Goal: Task Accomplishment & Management: Manage account settings

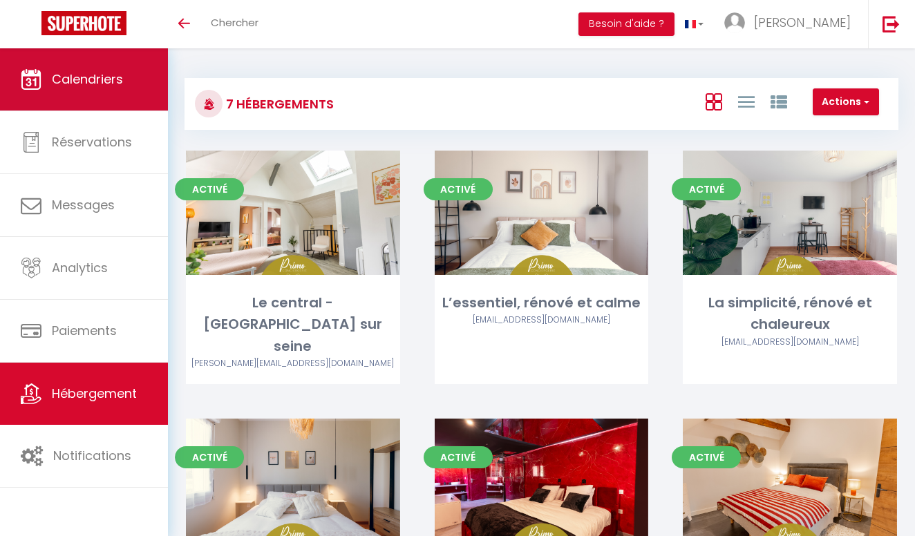
click at [87, 85] on span "Calendriers" at bounding box center [87, 78] width 71 height 17
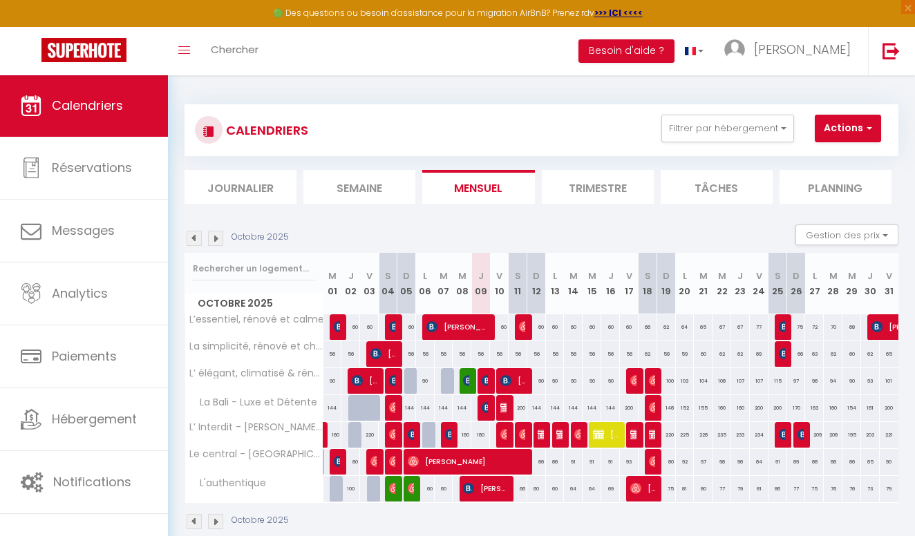
click at [418, 233] on div "Octobre 2025 Gestion des prix Nb Nuits minimum Règles Disponibilité" at bounding box center [542, 239] width 714 height 28
click at [216, 235] on img at bounding box center [215, 238] width 15 height 15
select select
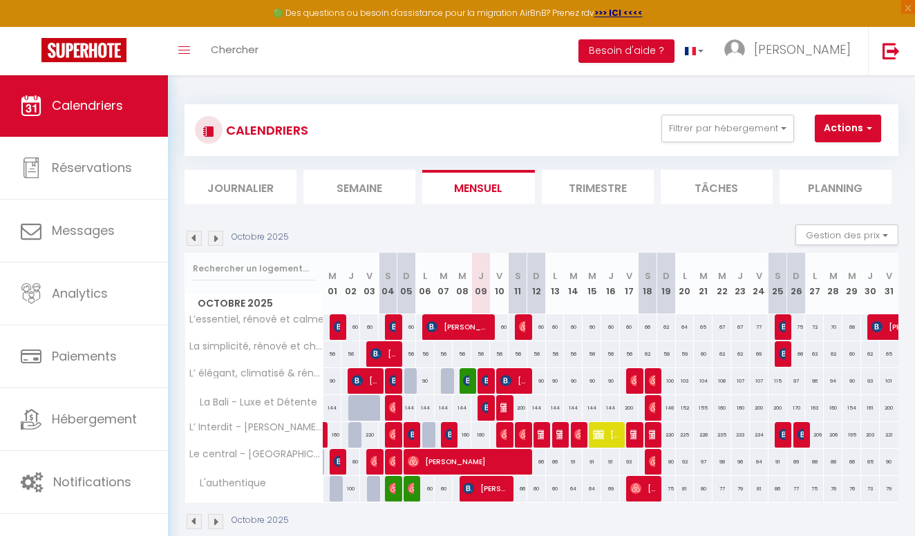
select select
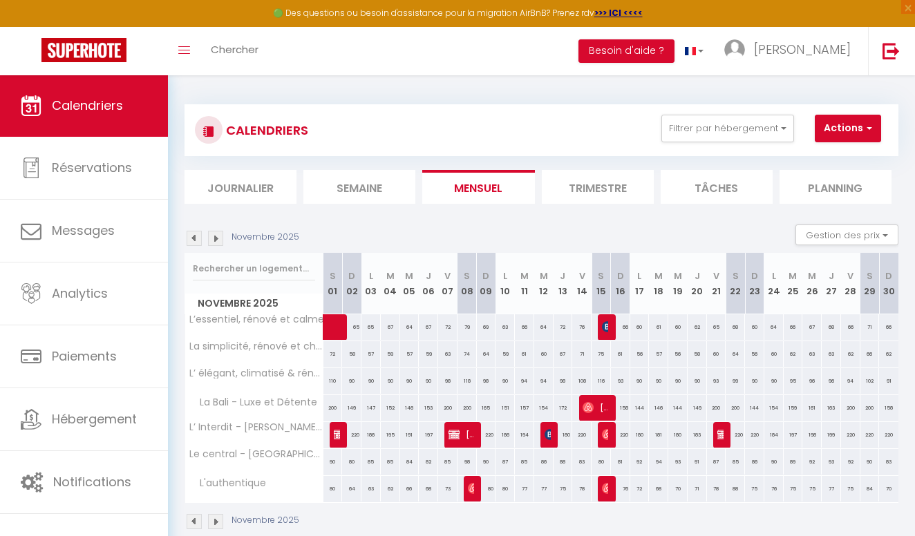
click at [337, 436] on img at bounding box center [339, 434] width 11 height 11
select select "OK"
select select "KO"
select select "1"
select select "0"
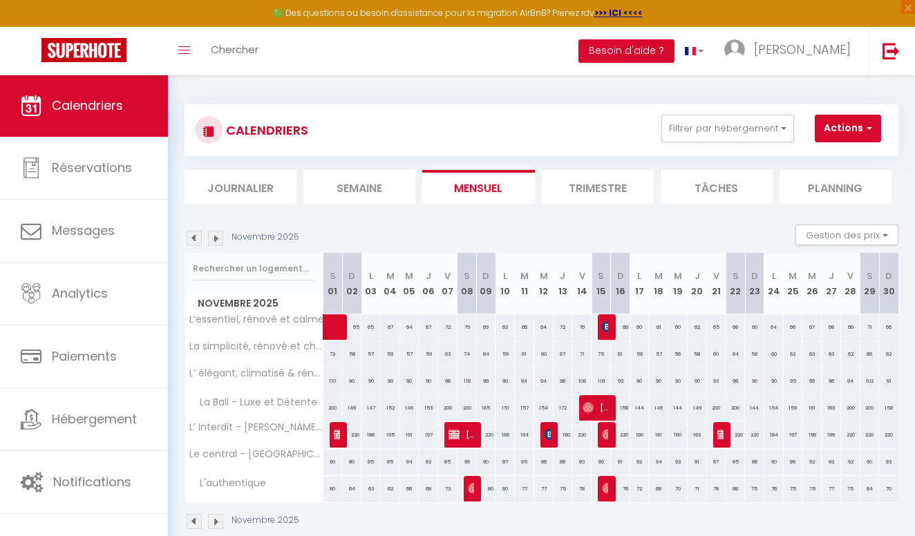
select select "1"
select select
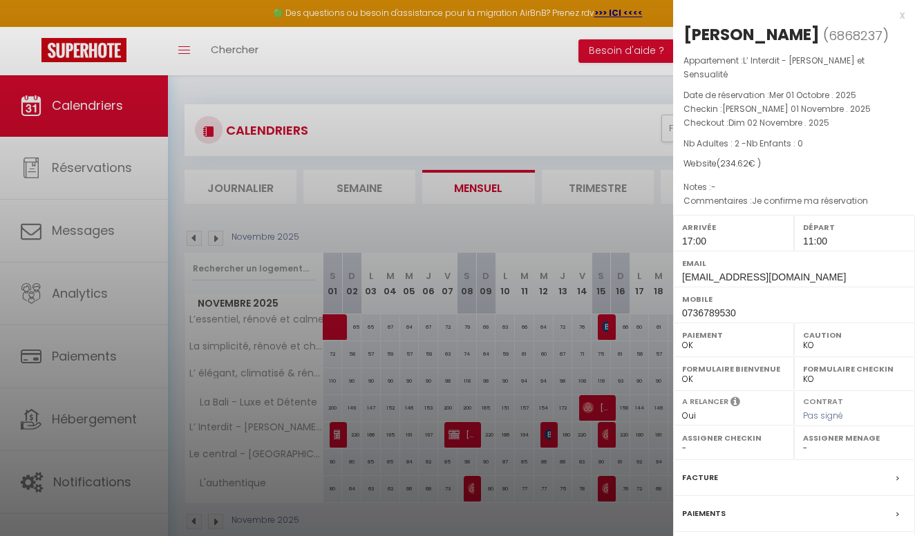
click at [507, 226] on div at bounding box center [457, 268] width 915 height 536
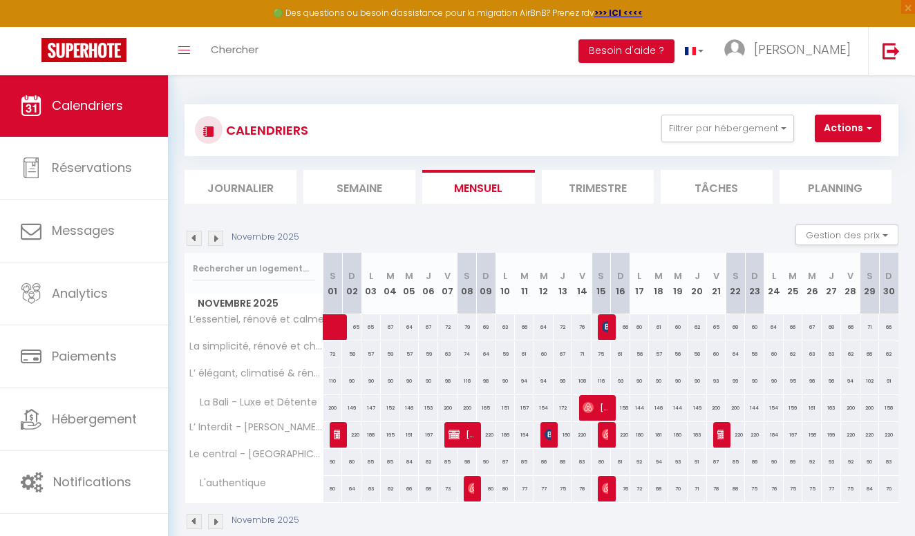
click at [336, 431] on img at bounding box center [339, 434] width 11 height 11
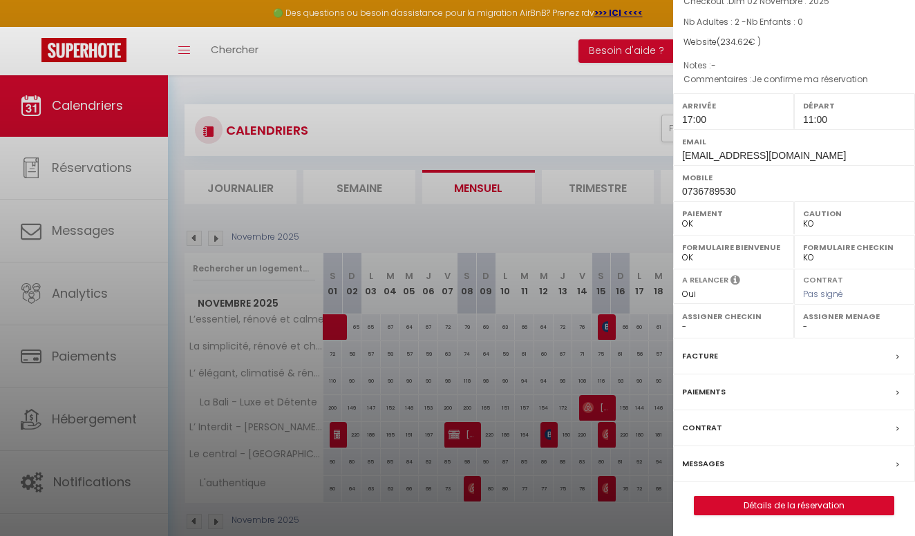
scroll to position [126, 0]
click at [767, 510] on link "Détails de la réservation" at bounding box center [794, 506] width 199 height 18
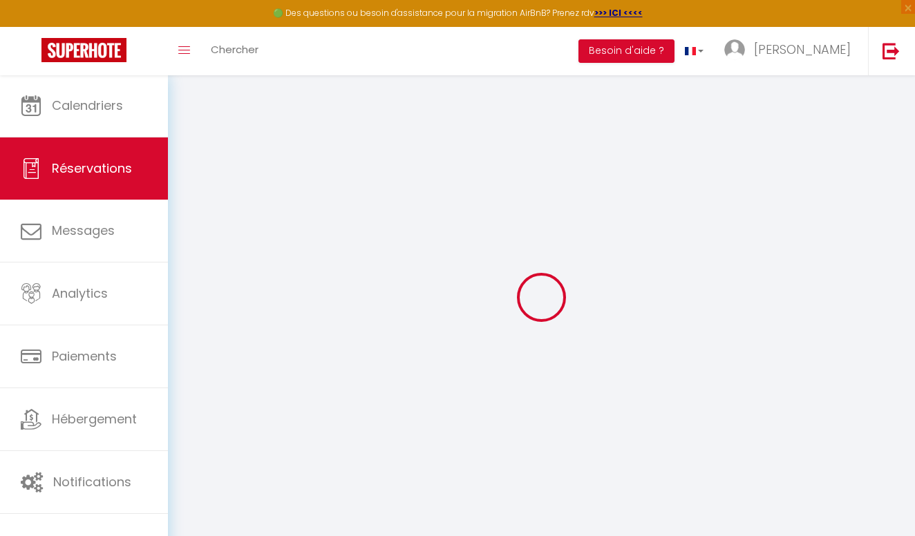
select select
checkbox input "false"
select select
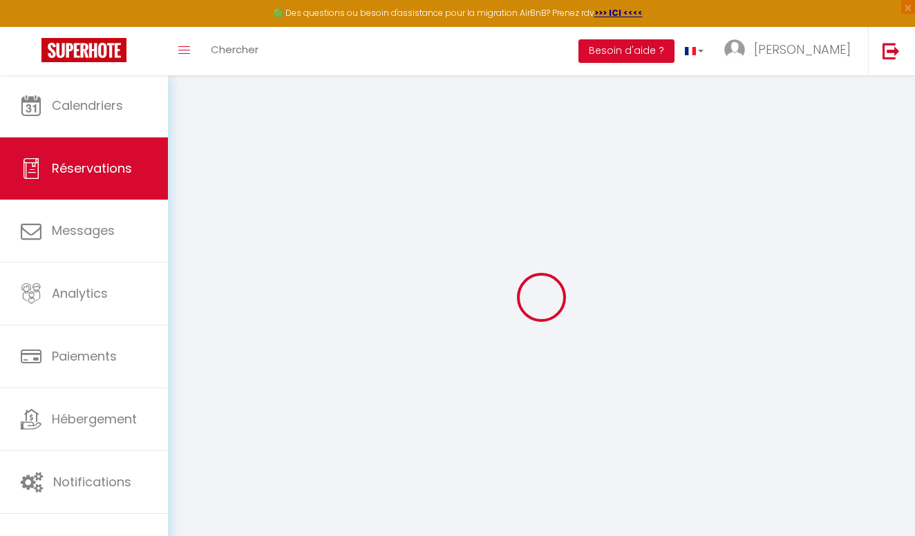
checkbox input "false"
select select
checkbox input "false"
type textarea "Je confirme ma réservation"
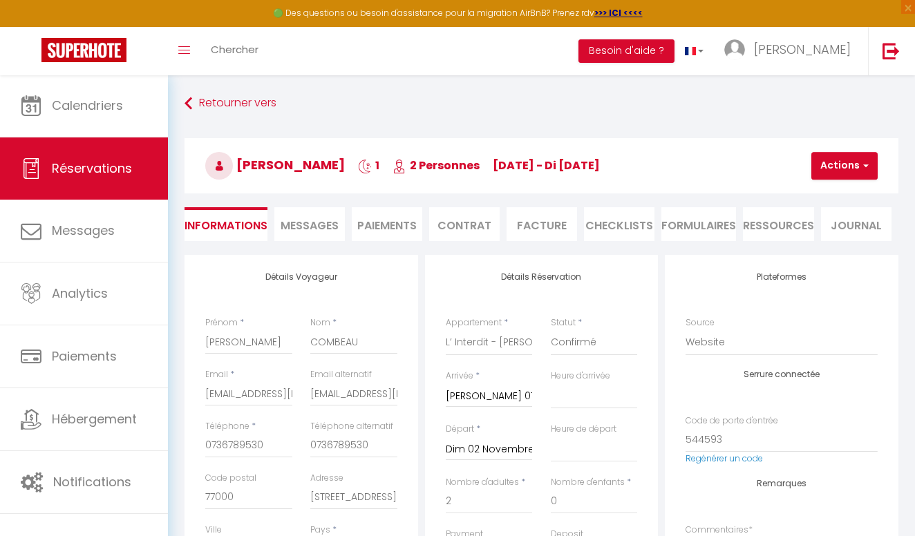
type input "14.62"
select select
checkbox input "false"
select select "17:00"
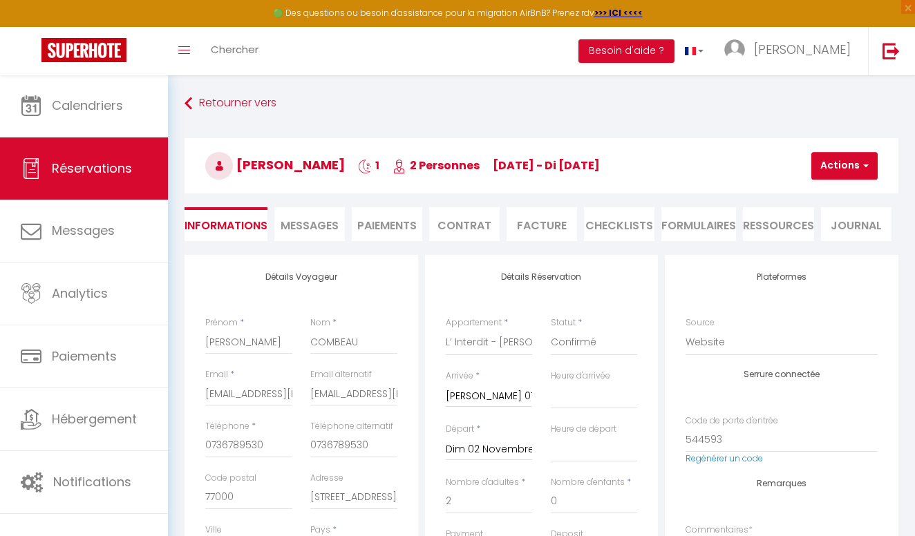
select select "11:00"
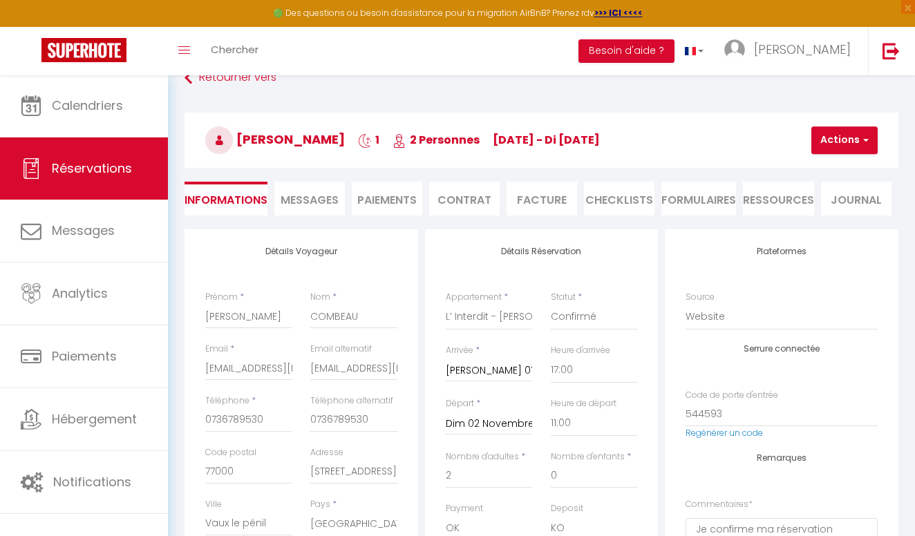
scroll to position [28, 0]
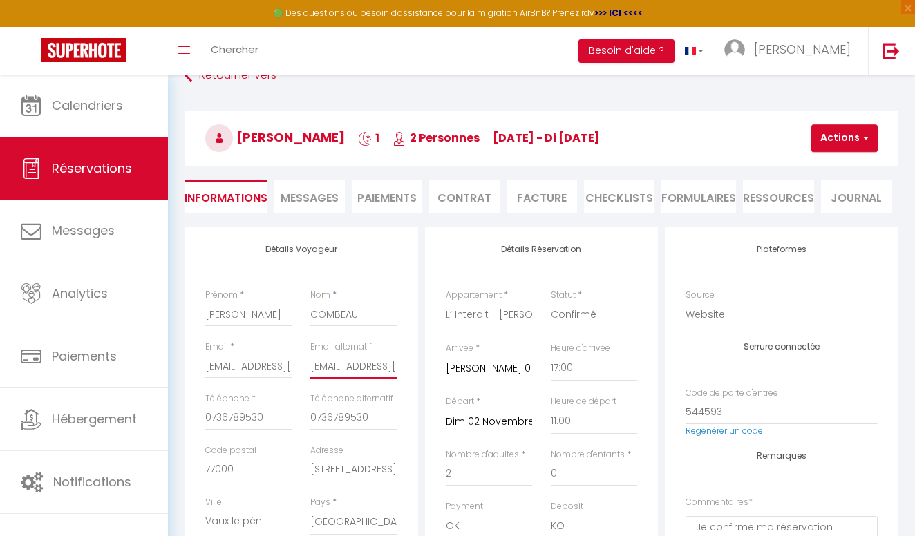
drag, startPoint x: 310, startPoint y: 362, endPoint x: 413, endPoint y: 369, distance: 102.5
click at [323, 199] on span "Messages" at bounding box center [310, 198] width 58 height 16
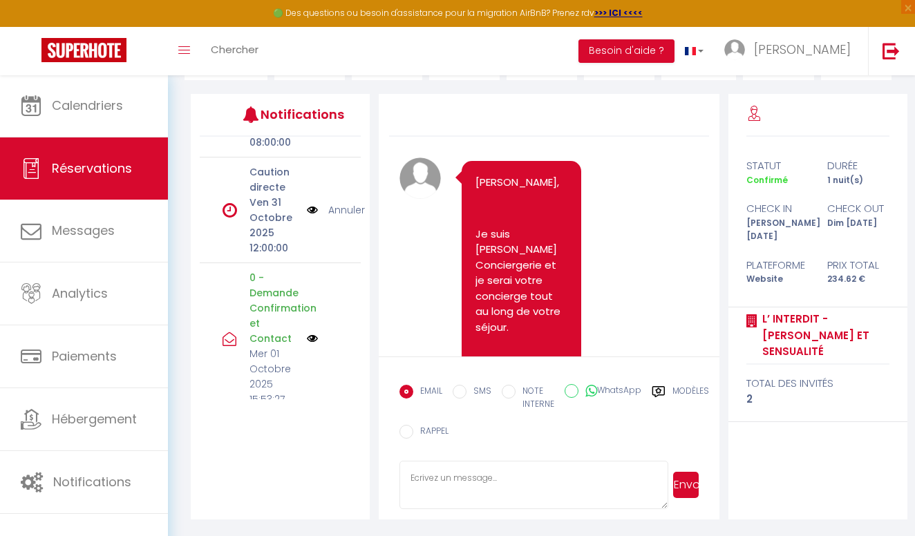
scroll to position [160, 0]
click at [313, 334] on img at bounding box center [312, 339] width 11 height 11
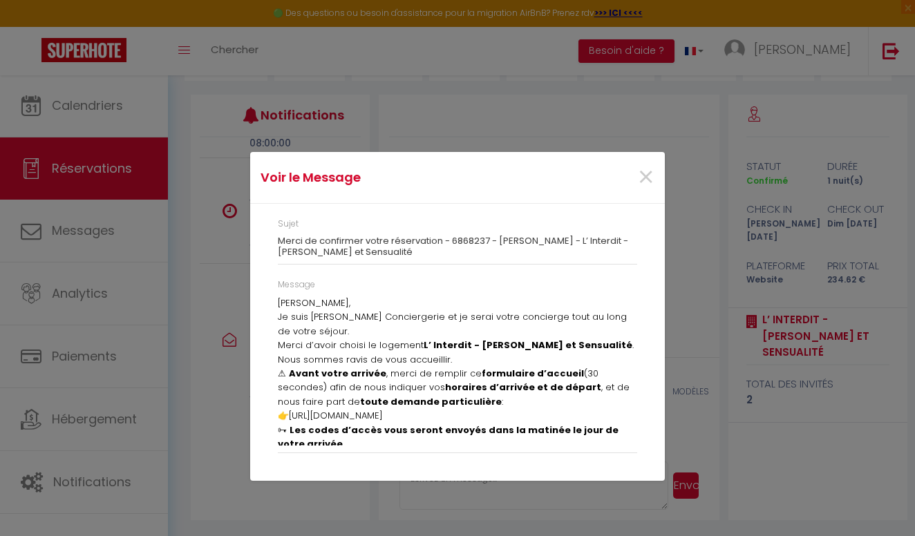
scroll to position [0, 0]
click at [645, 180] on span "×" at bounding box center [645, 177] width 17 height 41
